Goal: Task Accomplishment & Management: Complete application form

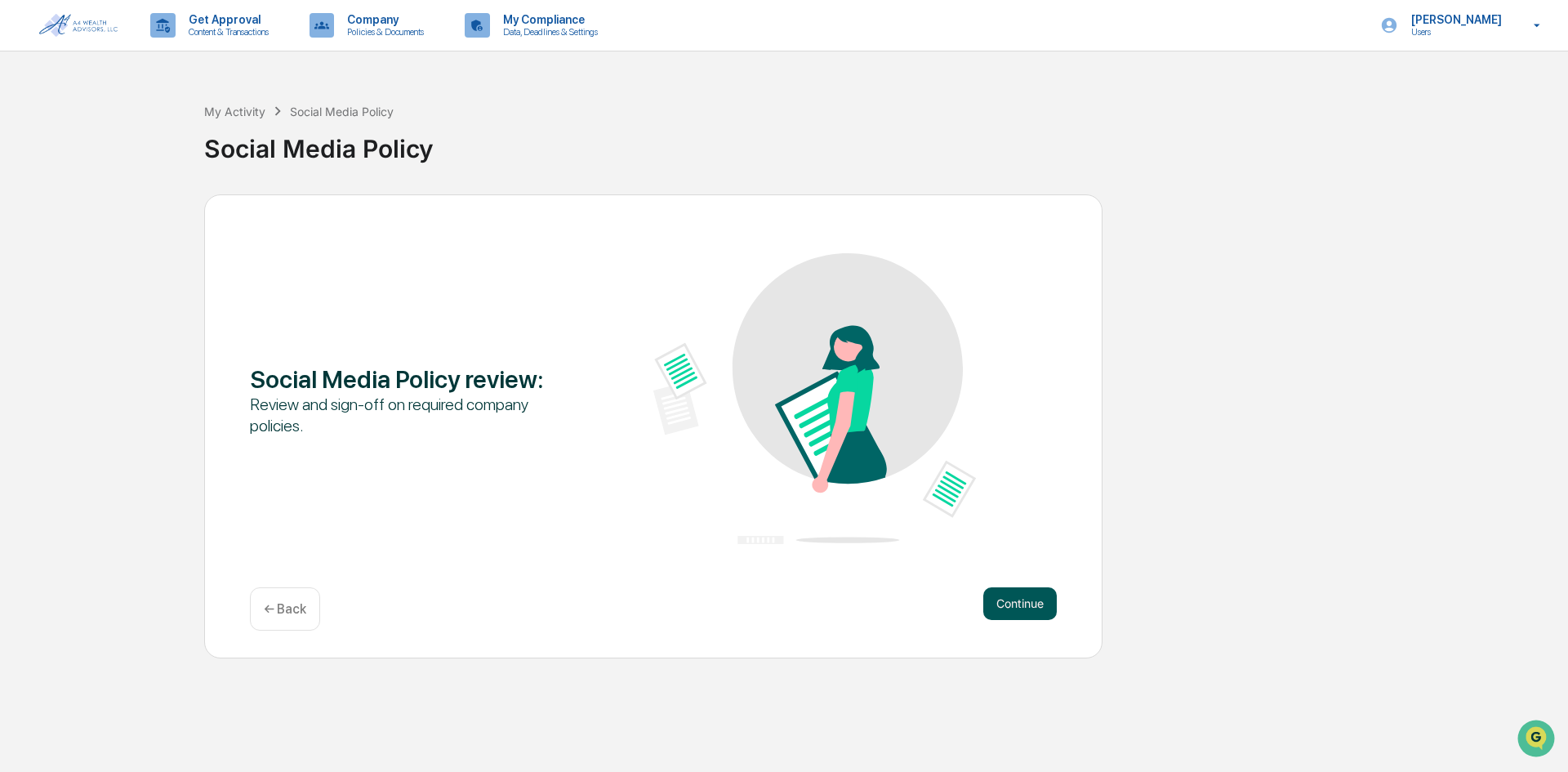
click at [1026, 605] on button "Continue" at bounding box center [1020, 603] width 73 height 33
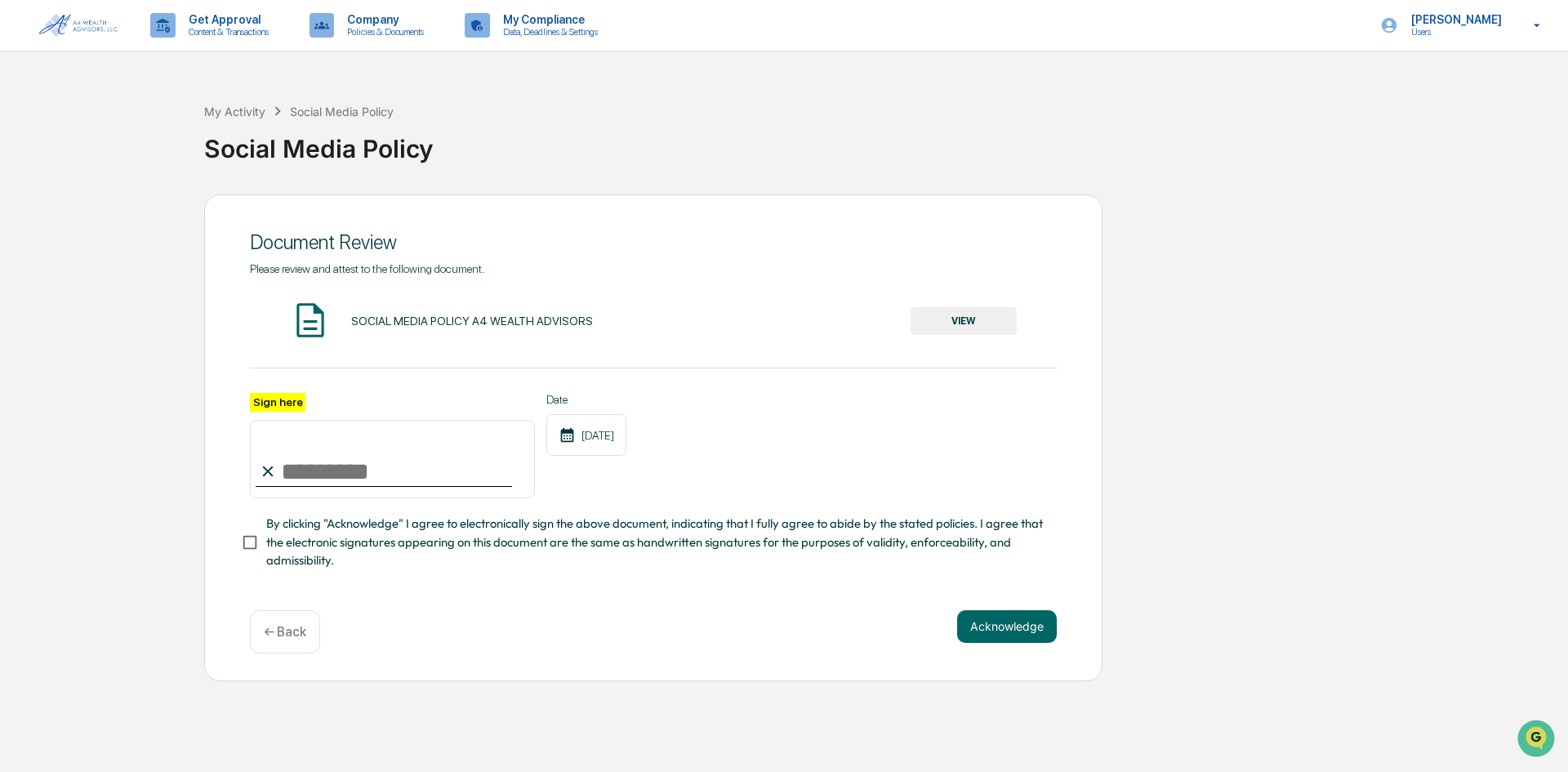
click at [938, 311] on button "VIEW" at bounding box center [964, 321] width 107 height 28
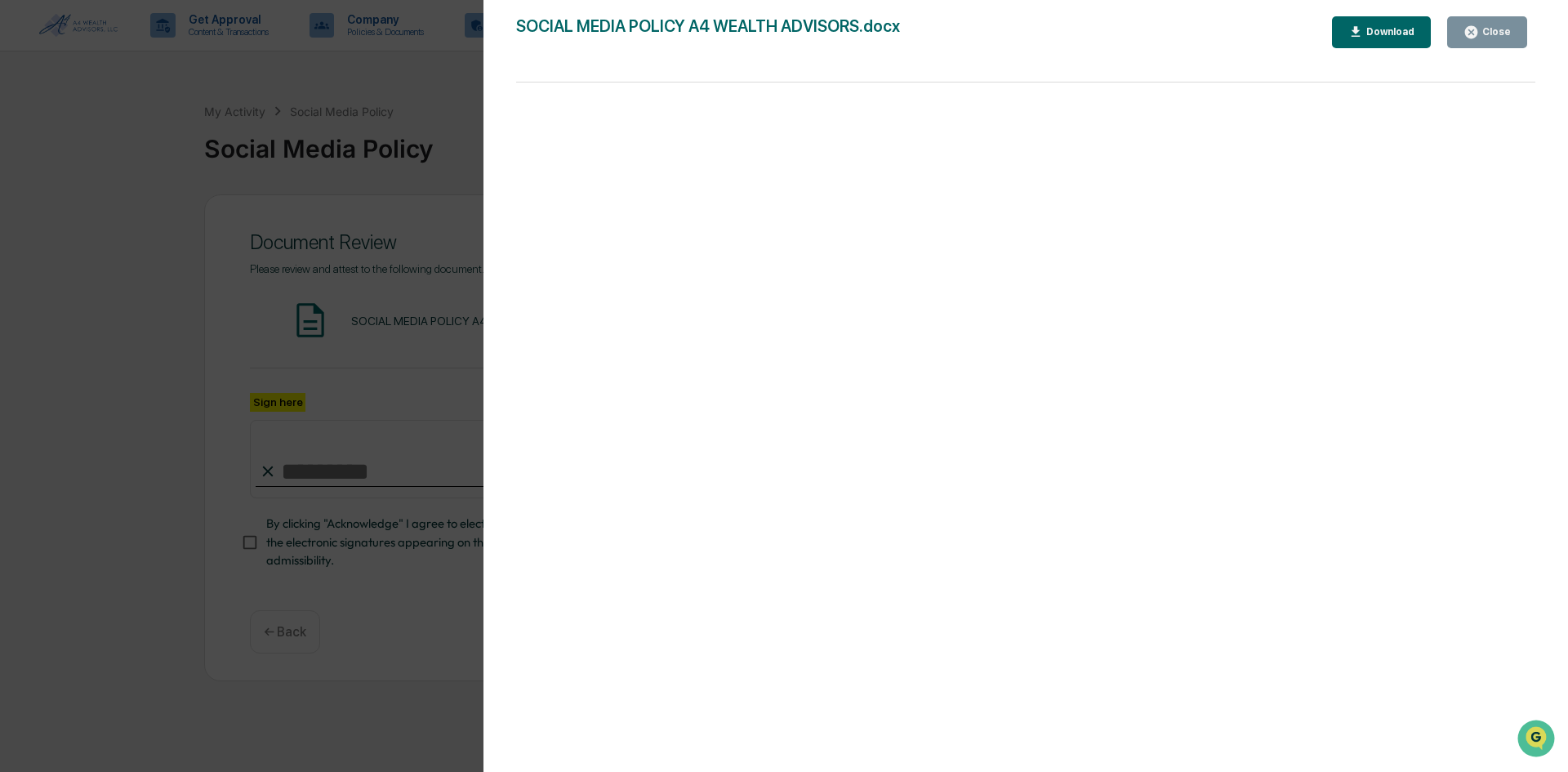
click at [1478, 33] on icon "button" at bounding box center [1471, 32] width 12 height 12
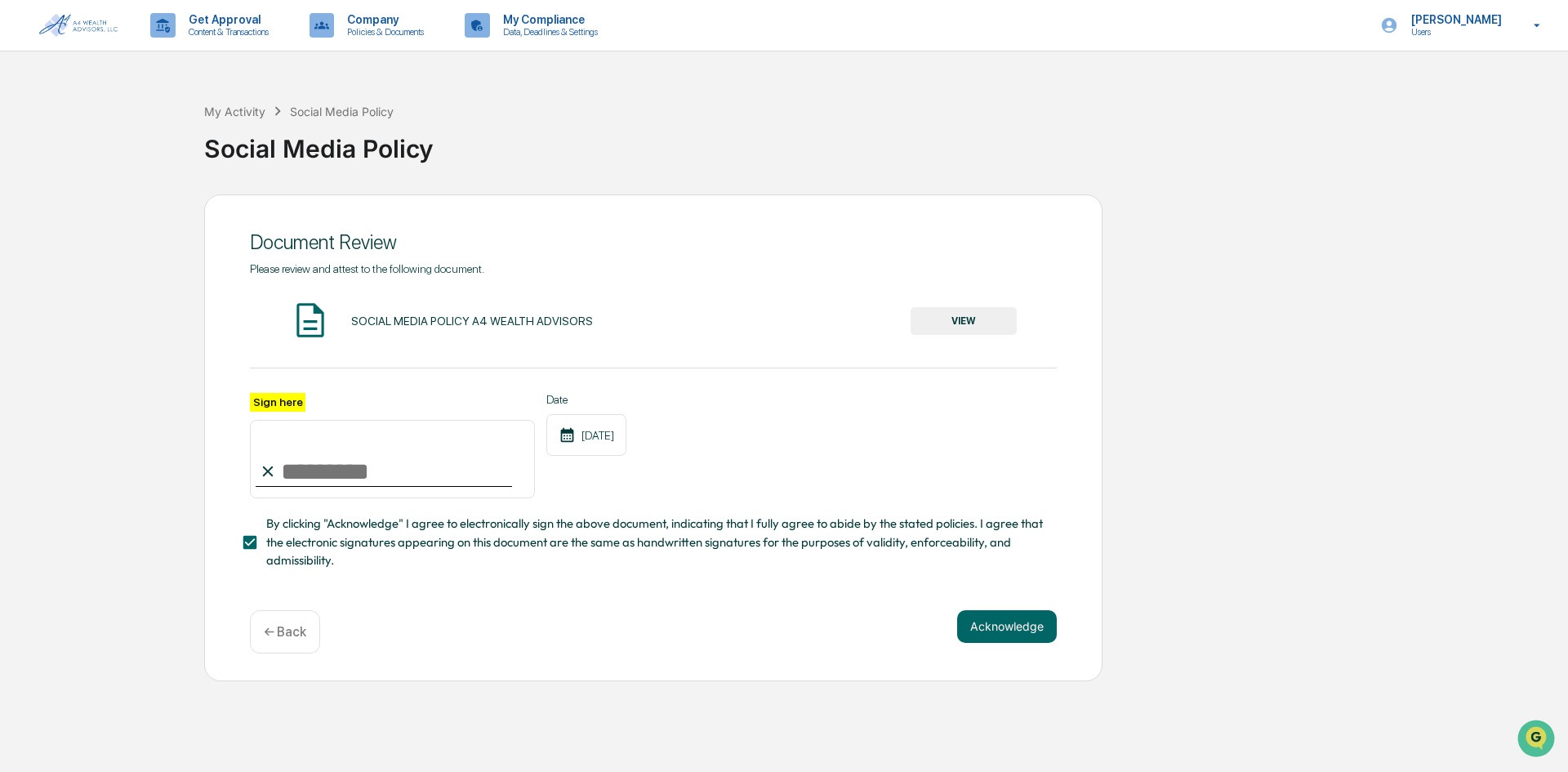
click at [315, 493] on input "Sign here" at bounding box center [392, 458] width 285 height 78
type input "**********"
click at [1010, 636] on button "Acknowledge" at bounding box center [1007, 626] width 100 height 33
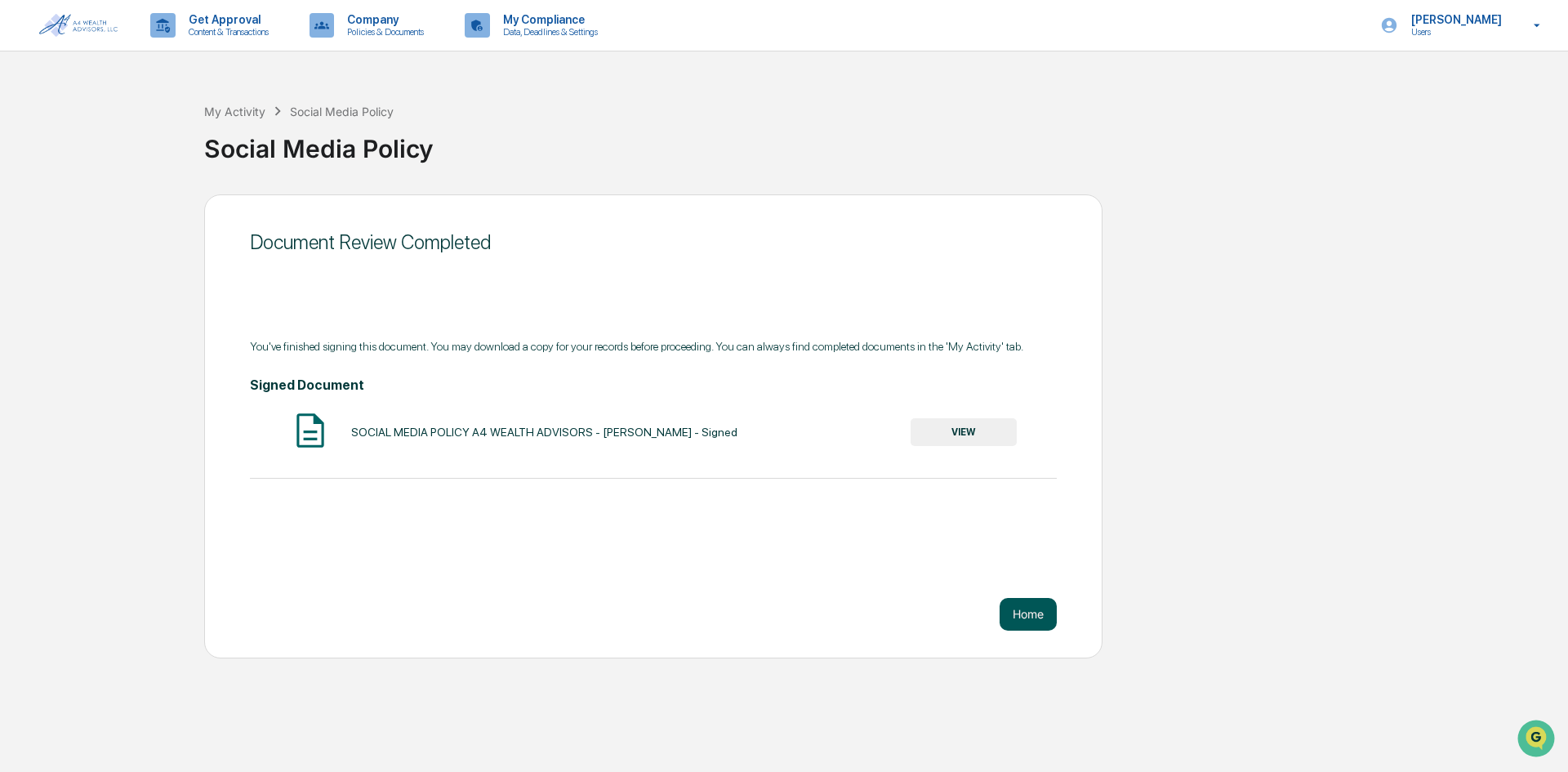
click at [1035, 614] on button "Home" at bounding box center [1029, 614] width 57 height 33
